Goal: Task Accomplishment & Management: Complete application form

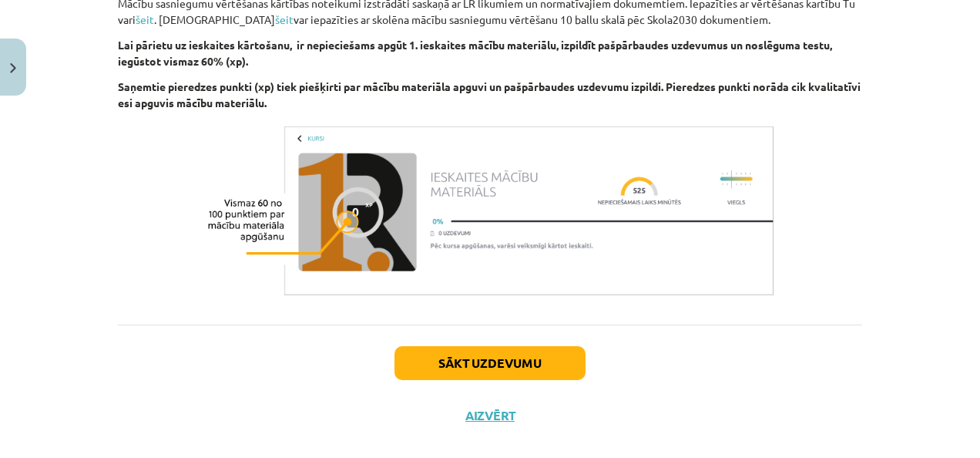
scroll to position [733, 0]
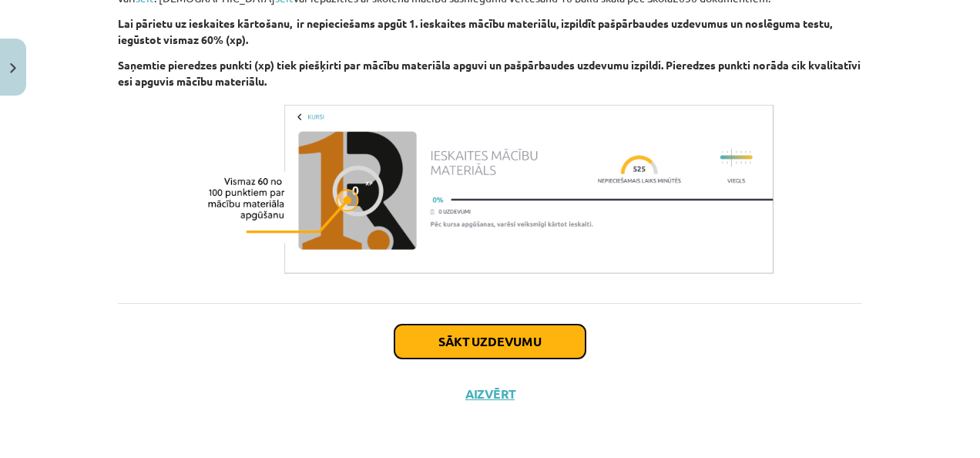
click at [449, 335] on button "Sākt uzdevumu" at bounding box center [490, 341] width 191 height 34
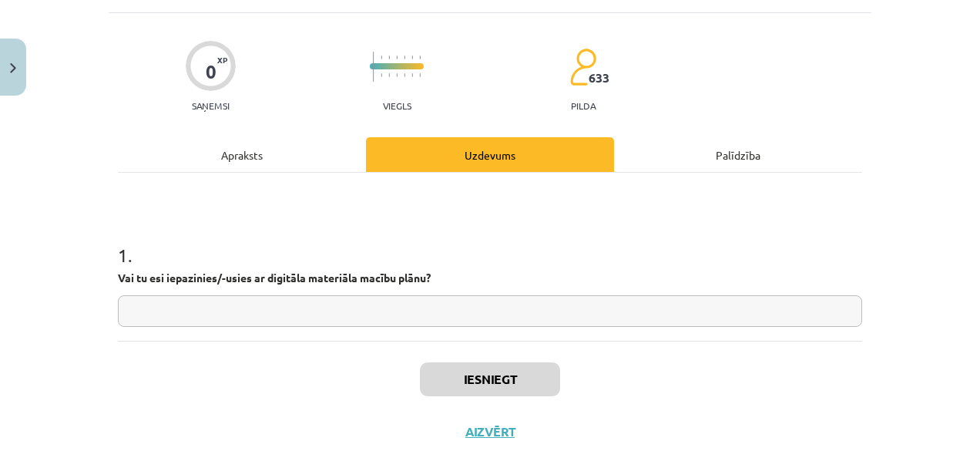
scroll to position [39, 0]
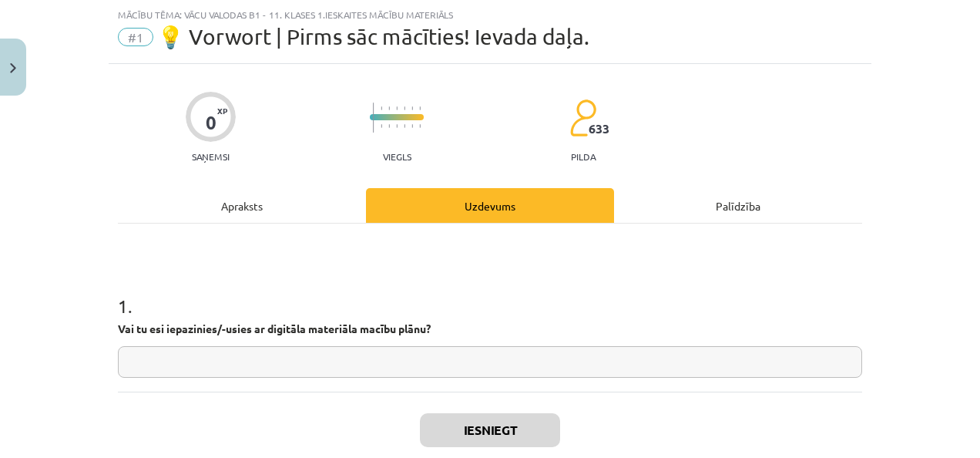
click at [421, 366] on input "text" at bounding box center [490, 362] width 744 height 32
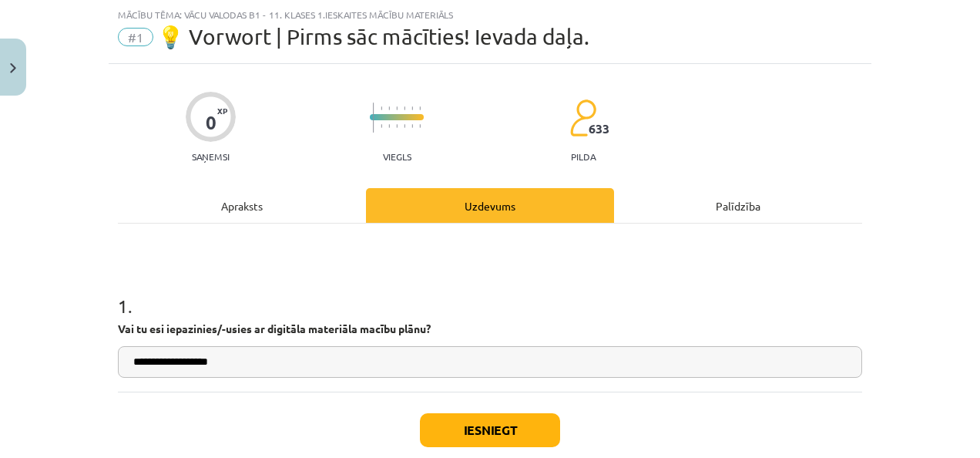
type input "**********"
click at [476, 427] on button "Iesniegt" at bounding box center [490, 430] width 140 height 34
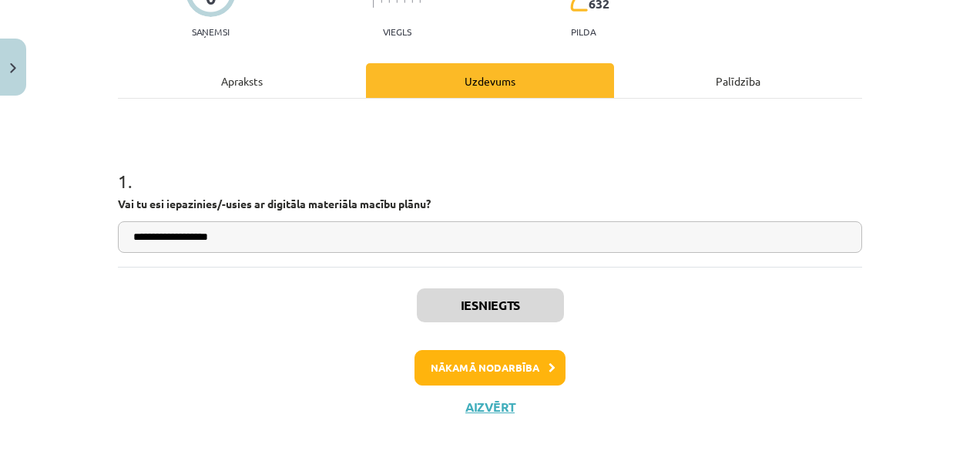
scroll to position [176, 0]
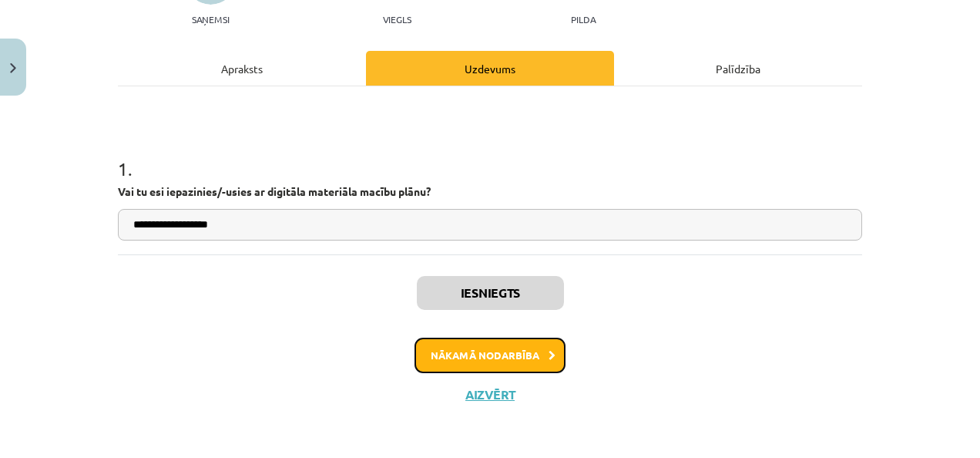
click at [463, 358] on button "Nākamā nodarbība" at bounding box center [490, 355] width 151 height 35
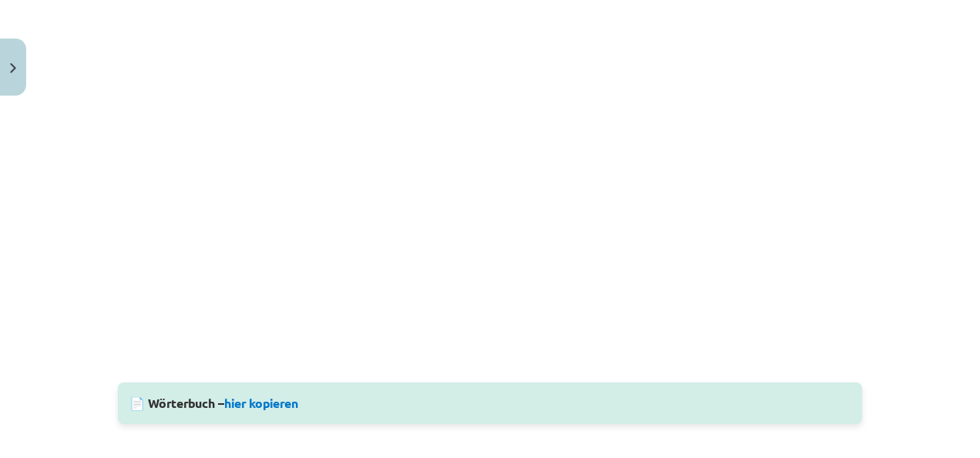
scroll to position [436, 0]
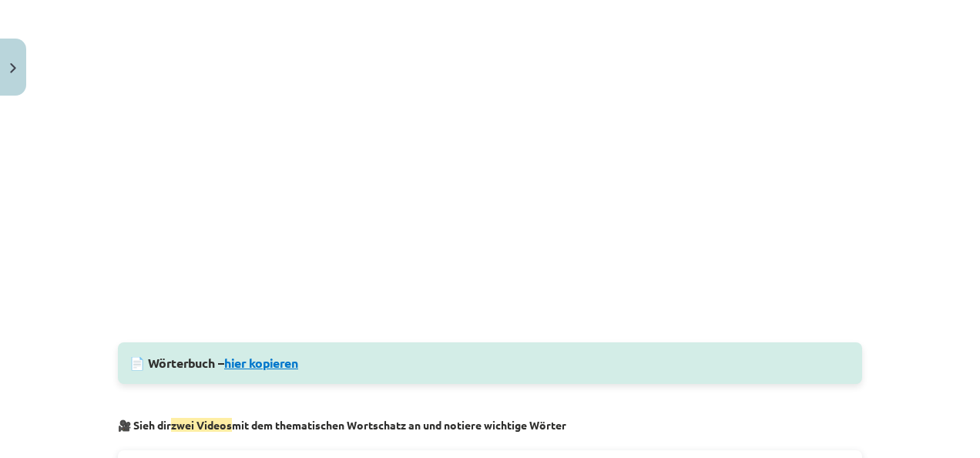
click at [257, 367] on link "hier kopieren" at bounding box center [261, 362] width 74 height 16
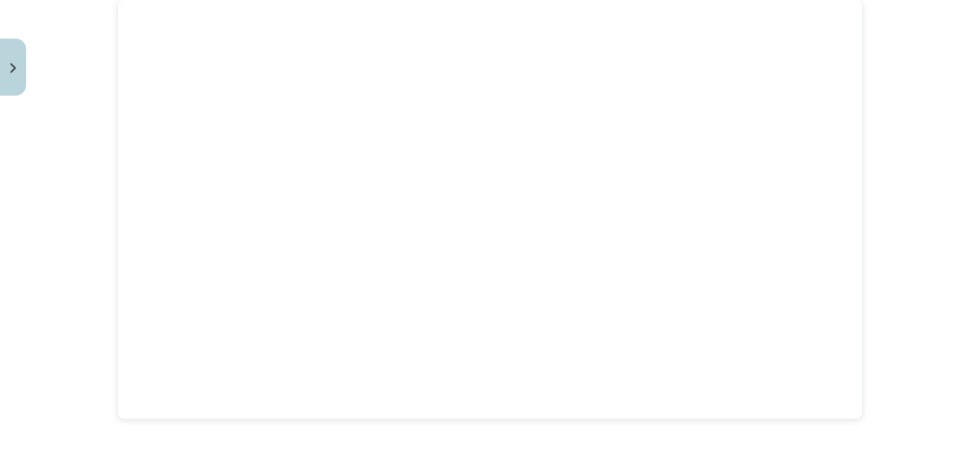
scroll to position [905, 0]
click at [942, 96] on div "Mācību tēma: Vācu valodas b1 - 11. klases 1.ieskaites mācību materiāls #2 📝 The…" at bounding box center [490, 229] width 980 height 458
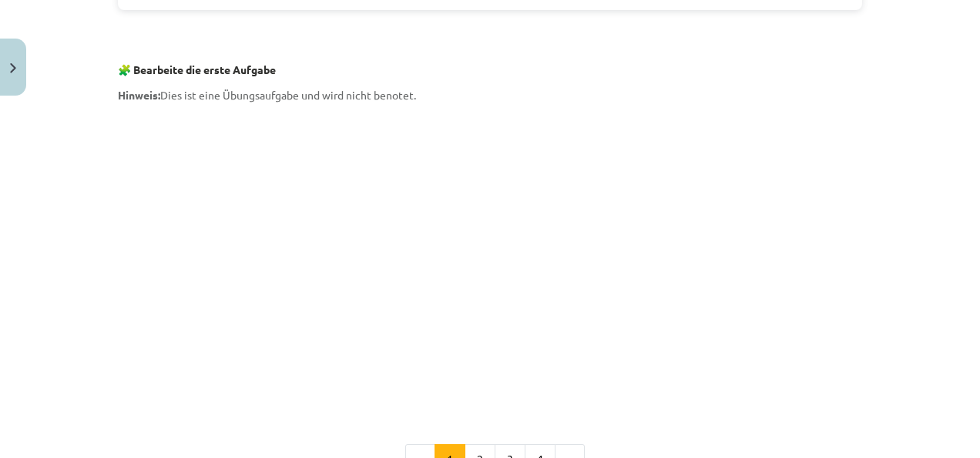
scroll to position [1297, 0]
click at [821, 240] on p at bounding box center [490, 258] width 744 height 297
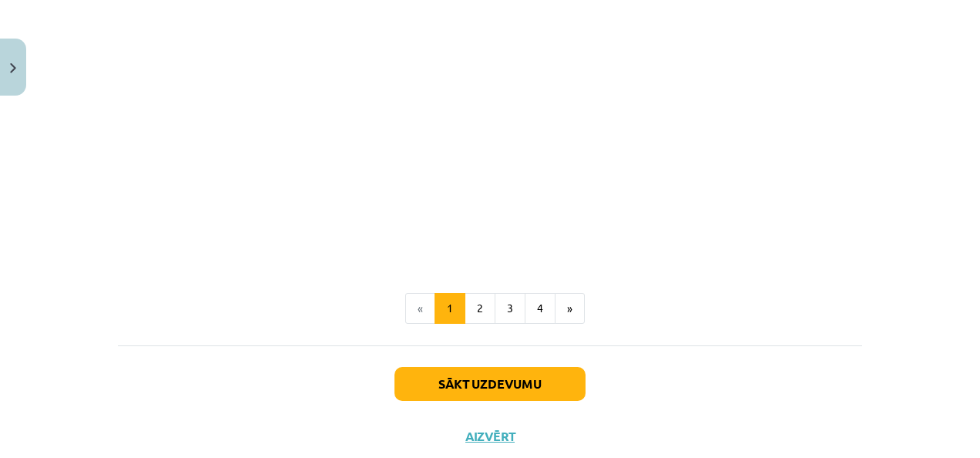
scroll to position [1449, 0]
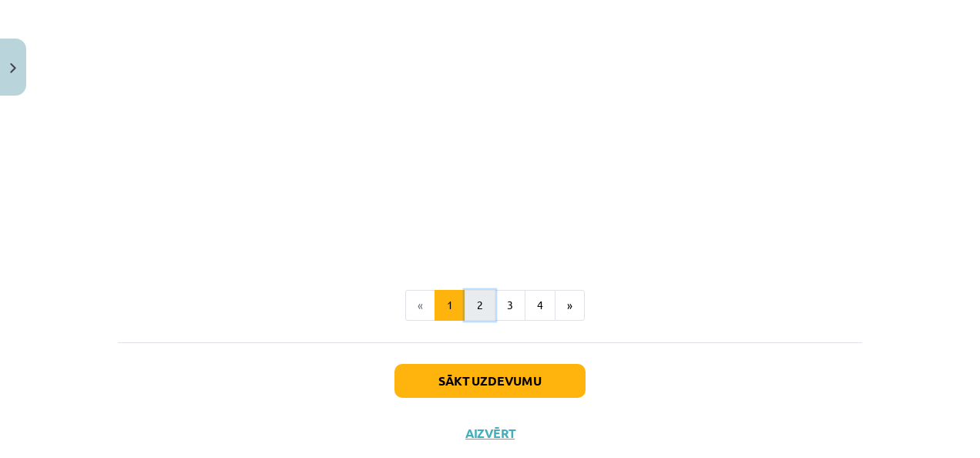
click at [480, 305] on button "2" at bounding box center [480, 305] width 31 height 31
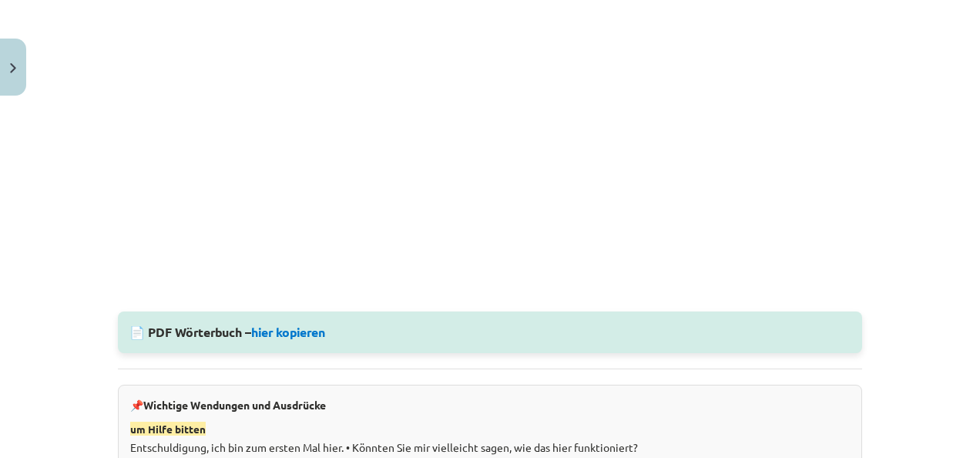
scroll to position [946, 0]
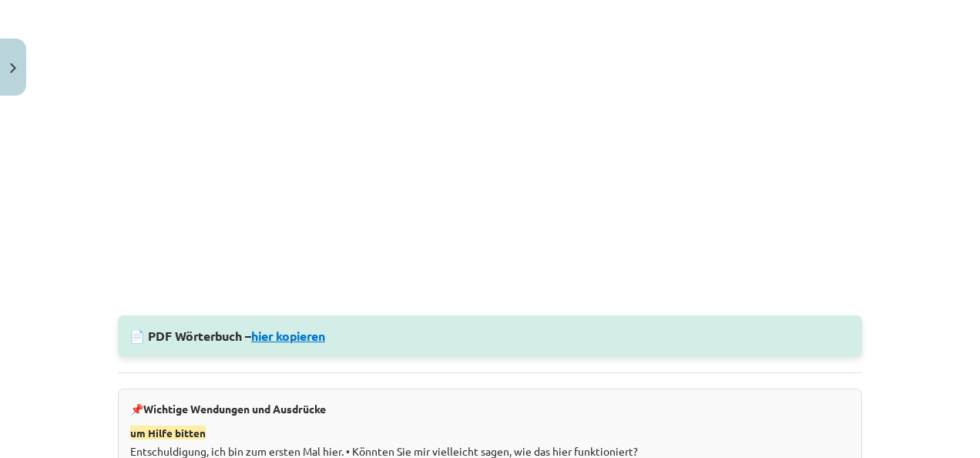
click at [273, 334] on link "hier kopieren" at bounding box center [288, 336] width 74 height 16
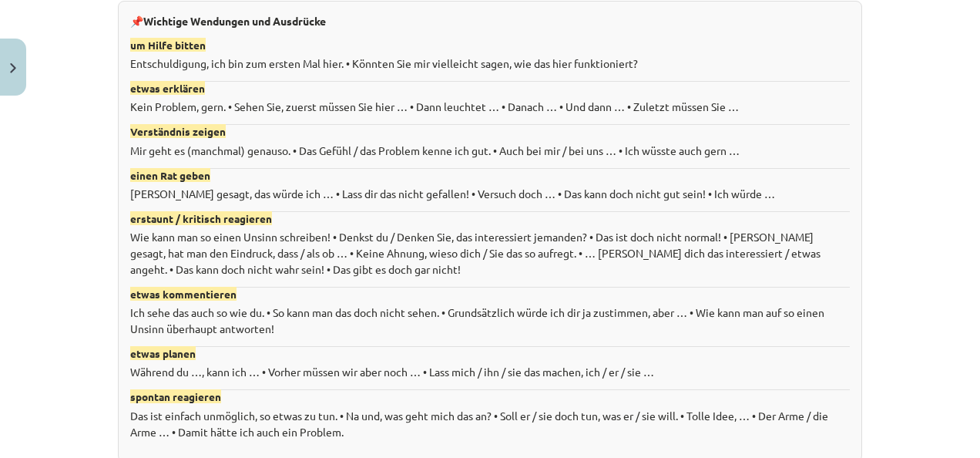
scroll to position [1339, 0]
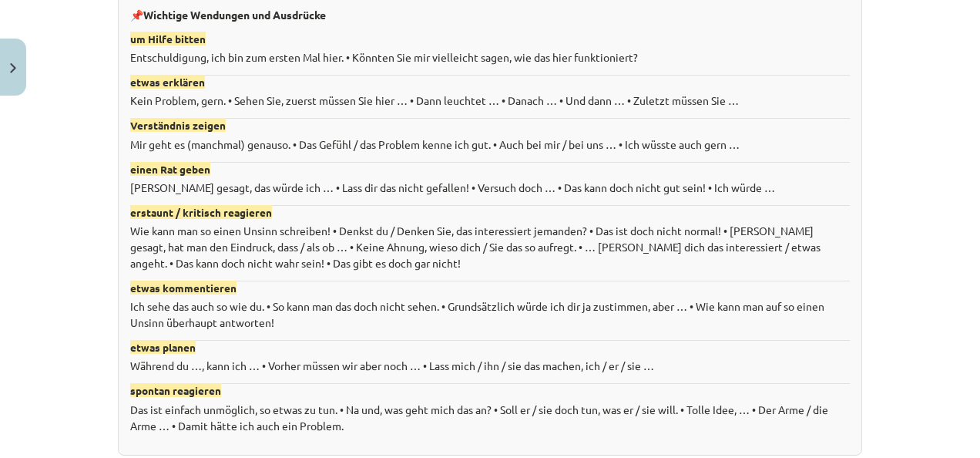
click at [934, 146] on div "Mācību tēma: Vācu valodas b1 - 11. klases 1.ieskaites mācību materiāls #2 📝 The…" at bounding box center [490, 229] width 980 height 458
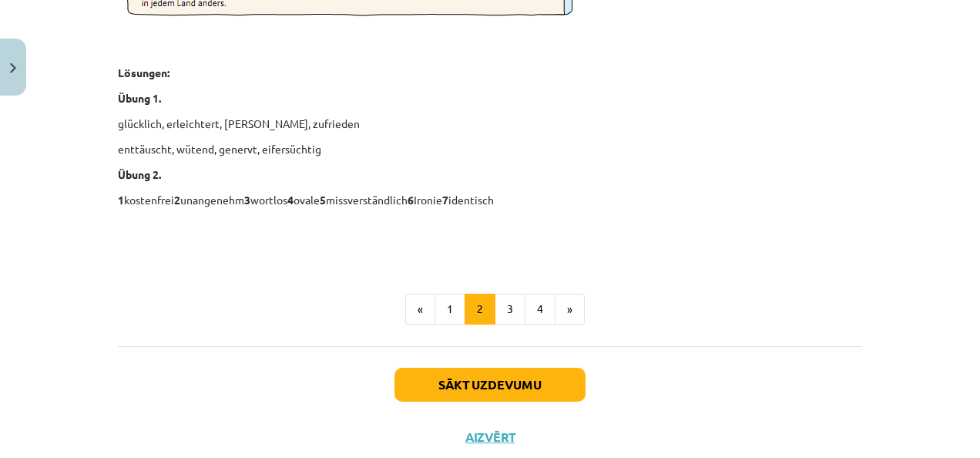
scroll to position [2373, 0]
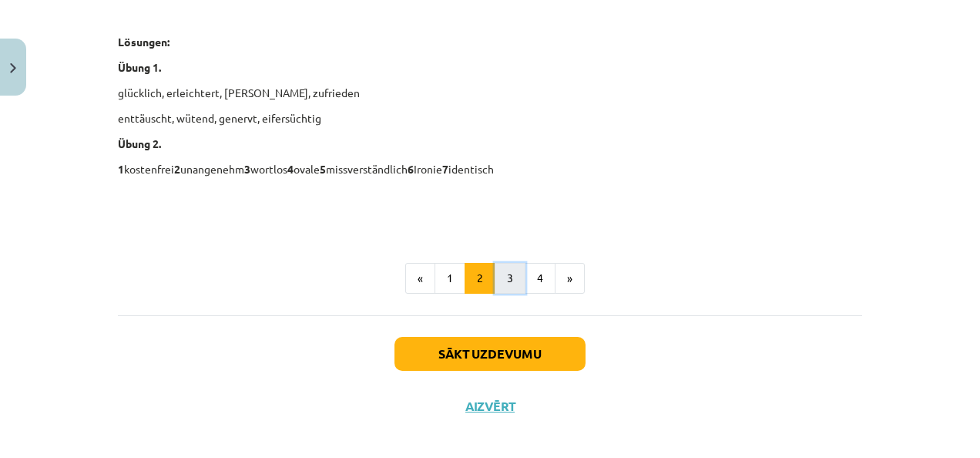
click at [514, 282] on button "3" at bounding box center [510, 278] width 31 height 31
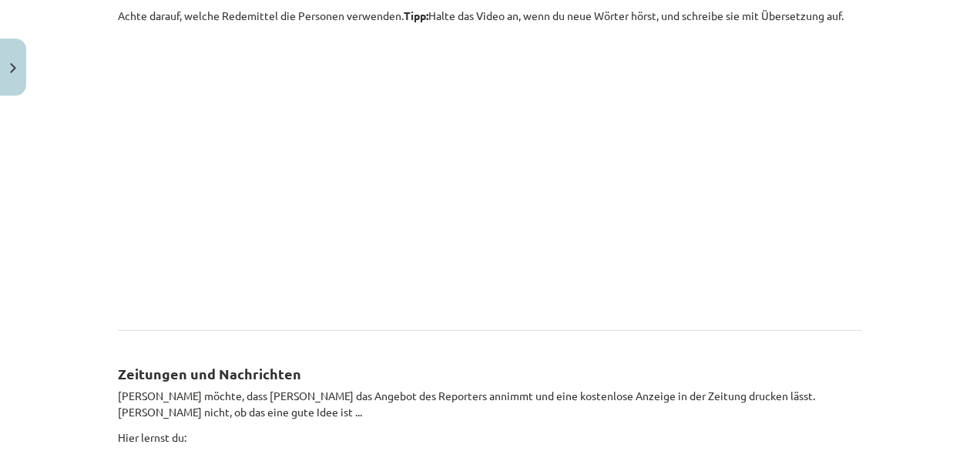
scroll to position [363, 0]
